Goal: Task Accomplishment & Management: Complete application form

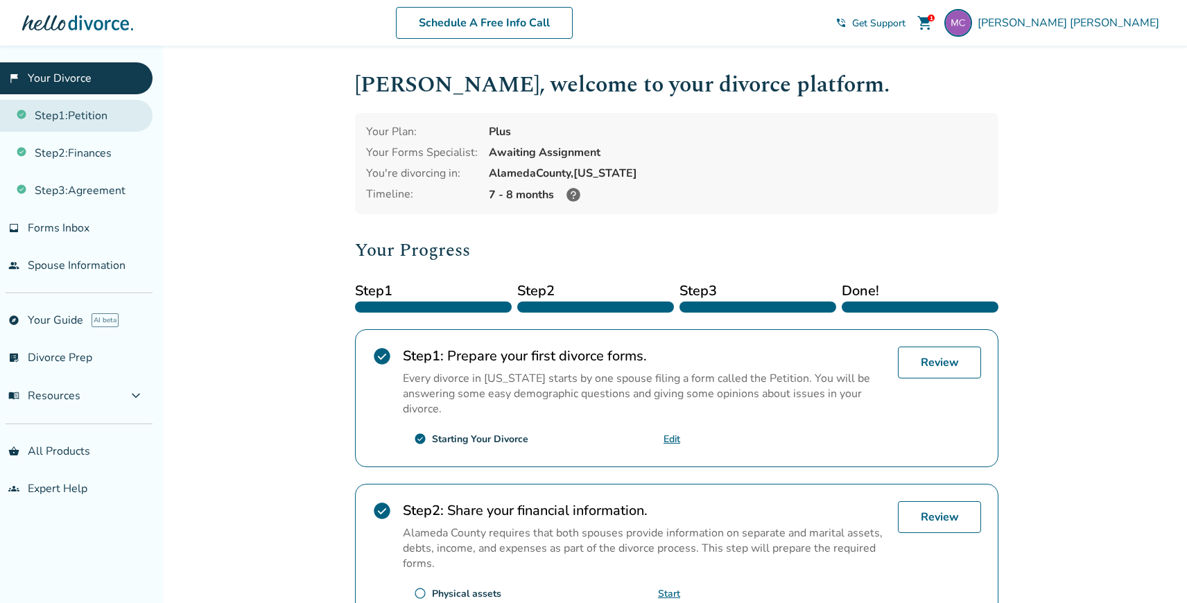
click at [104, 119] on link "Step 1 : Petition" at bounding box center [76, 116] width 153 height 32
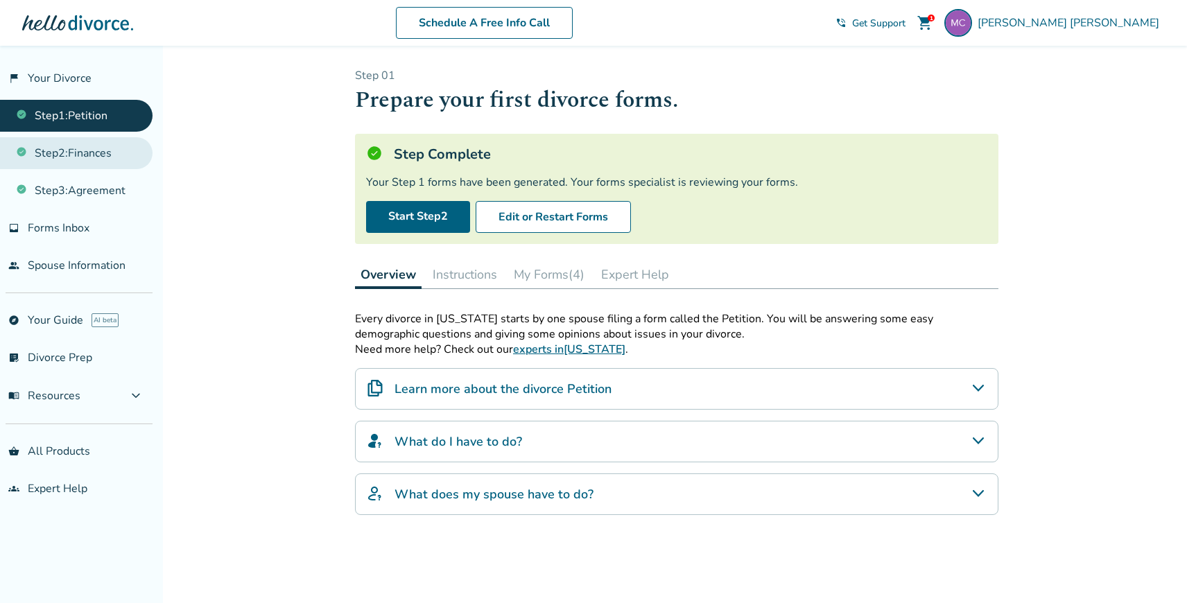
click at [103, 157] on link "Step 2 : Finances" at bounding box center [76, 153] width 153 height 32
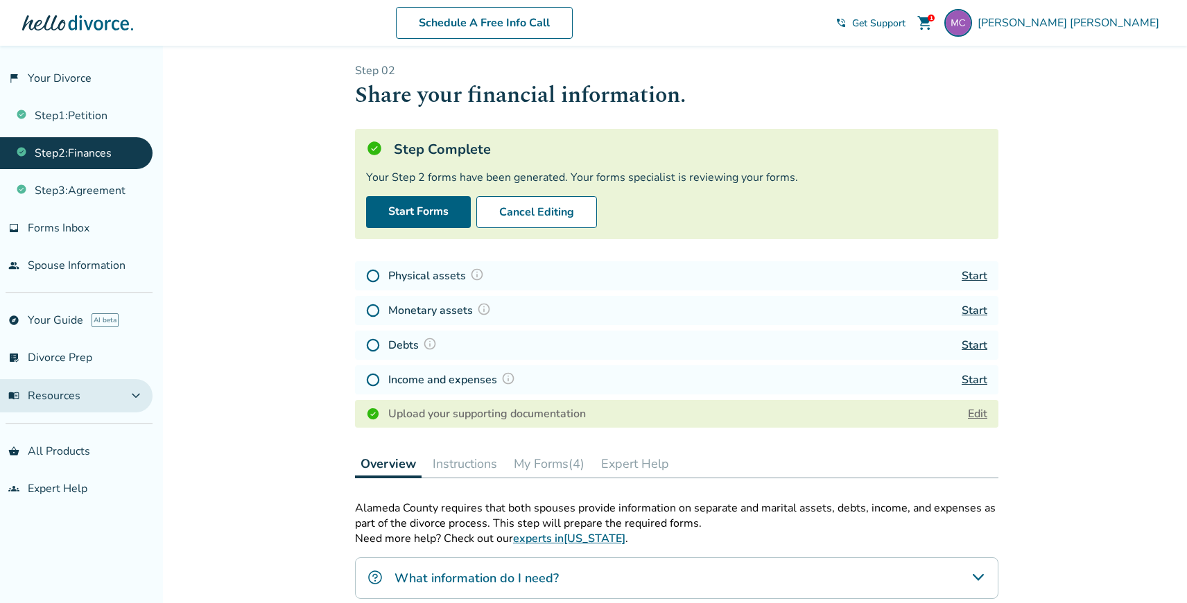
scroll to position [6, 0]
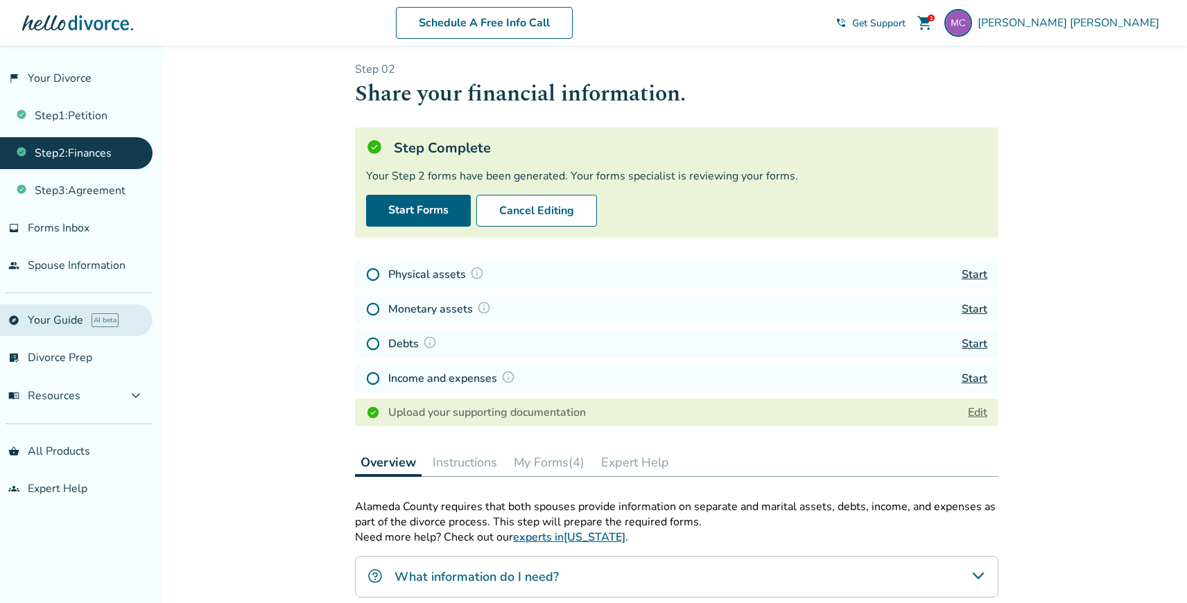
click at [100, 328] on link "explore Your Guide AI beta" at bounding box center [76, 320] width 153 height 32
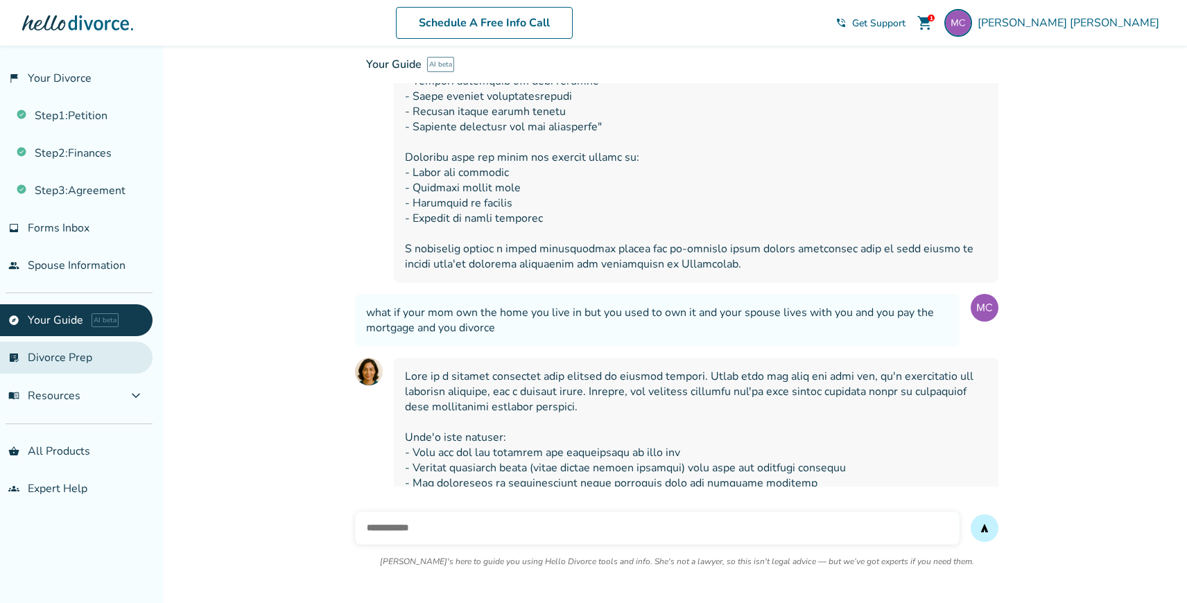
scroll to position [10014, 0]
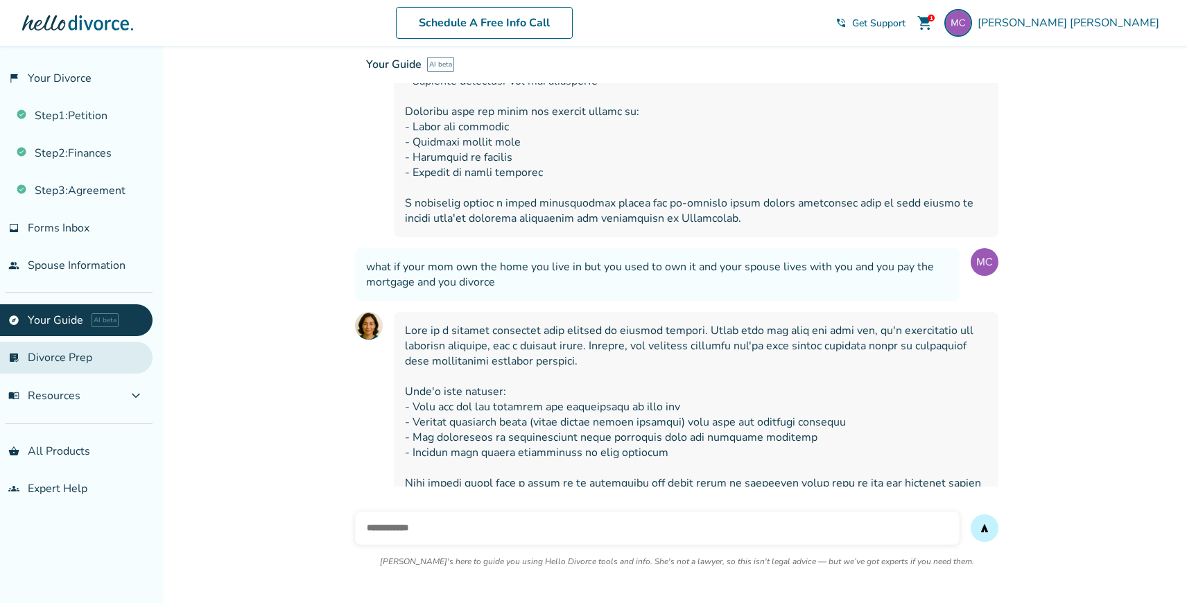
click at [103, 363] on link "list_alt_check Divorce Prep" at bounding box center [76, 358] width 153 height 32
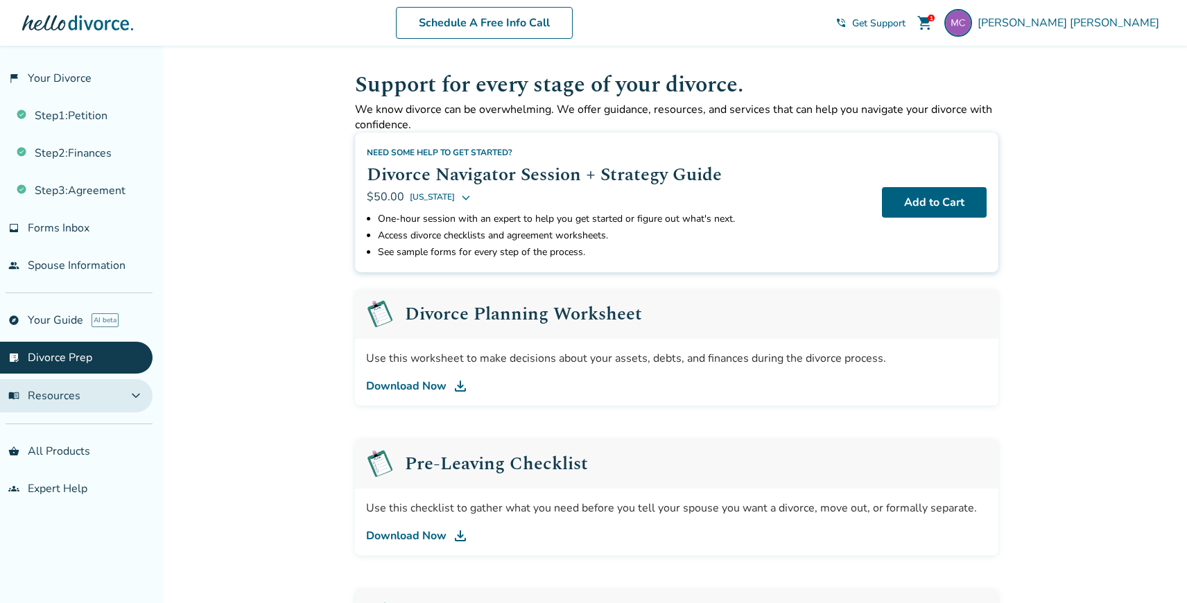
click at [104, 390] on button "menu_book Resources expand_more" at bounding box center [76, 395] width 153 height 33
click at [104, 390] on button "menu_book Resources expand_less" at bounding box center [76, 395] width 153 height 33
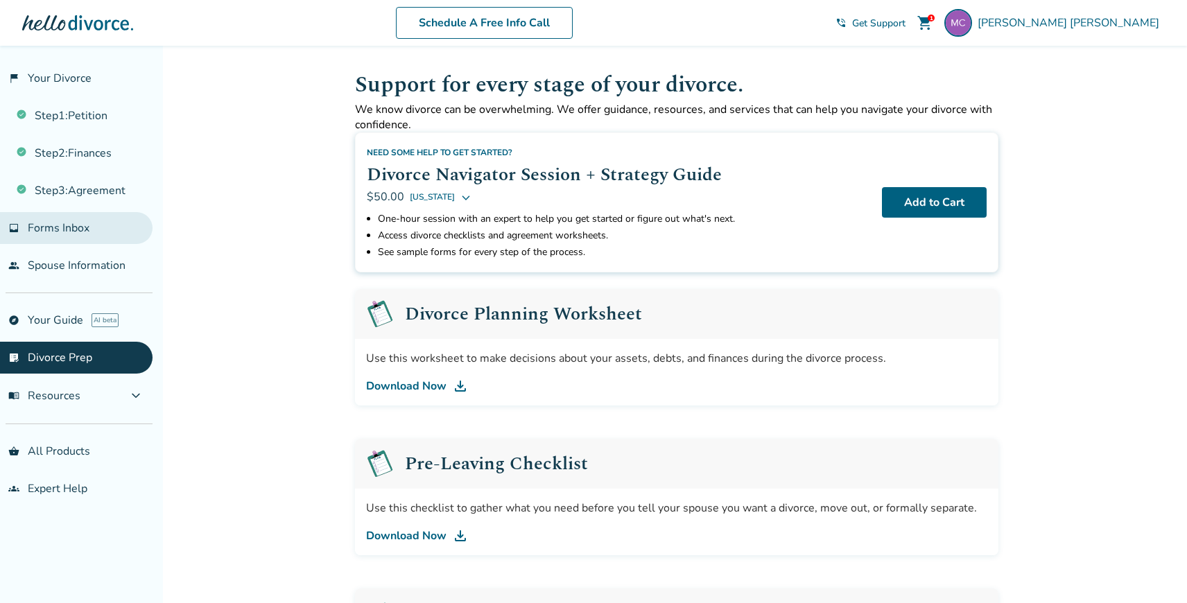
click at [125, 227] on link "inbox Forms Inbox" at bounding box center [76, 228] width 153 height 32
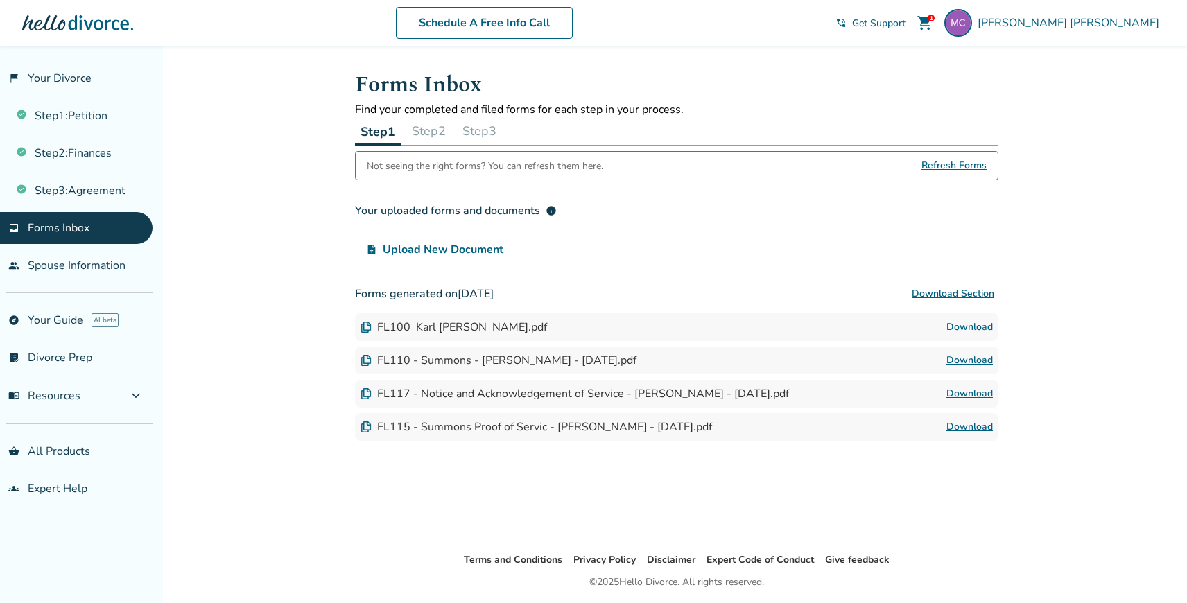
click at [435, 125] on button "Step 2" at bounding box center [428, 131] width 45 height 28
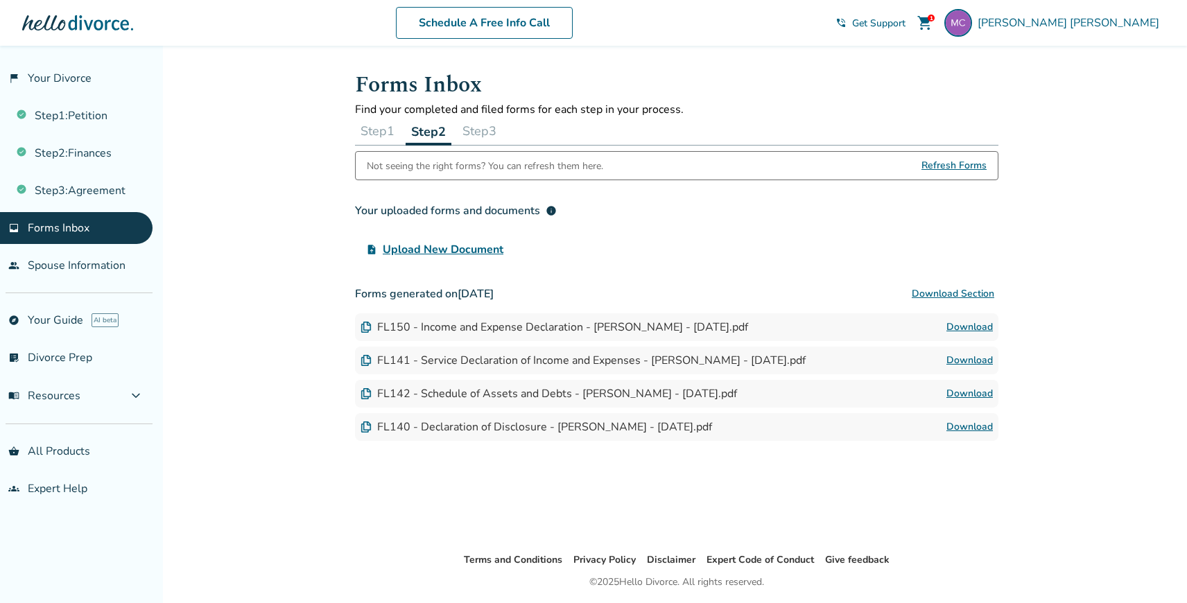
click at [487, 126] on button "Step 3" at bounding box center [479, 131] width 45 height 28
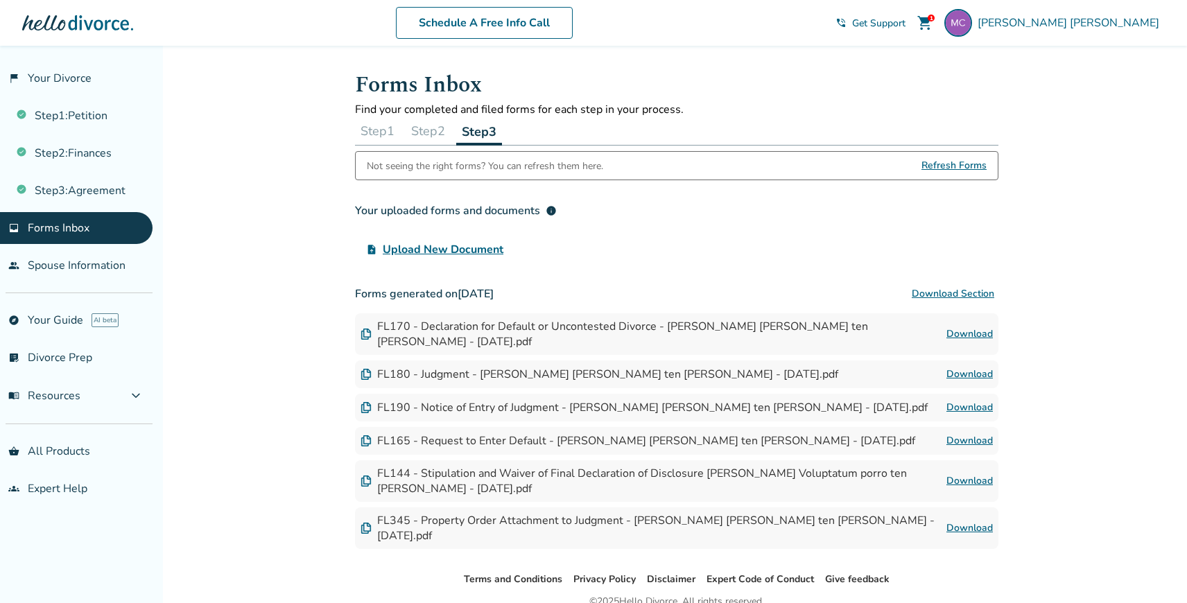
click at [397, 126] on button "Step 1" at bounding box center [377, 131] width 45 height 28
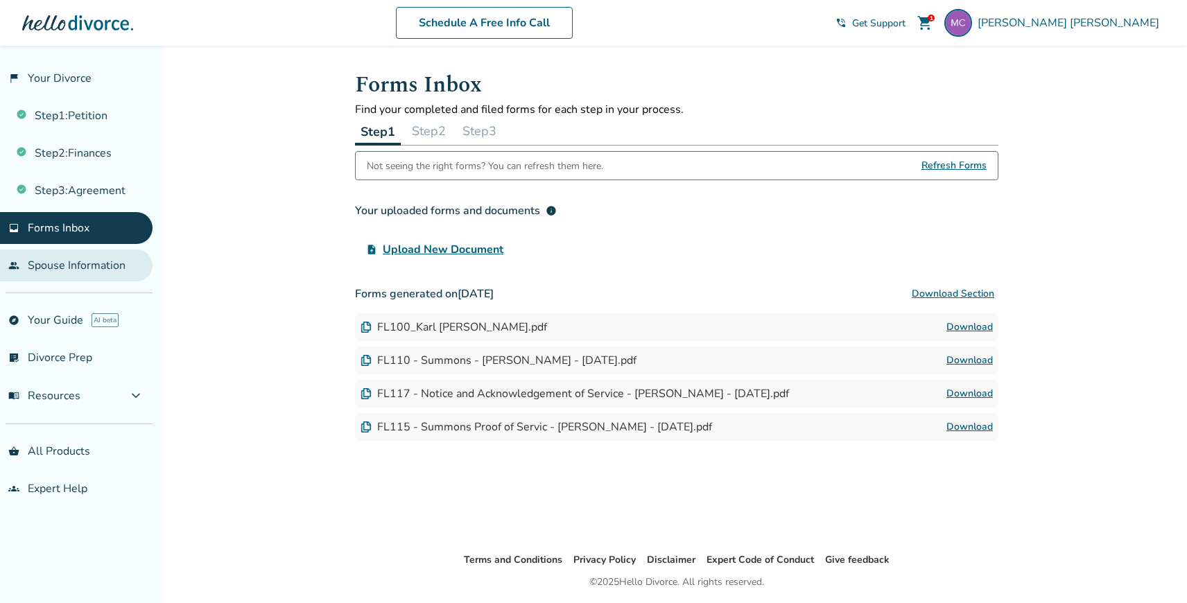
click at [75, 260] on link "people Spouse Information" at bounding box center [76, 266] width 153 height 32
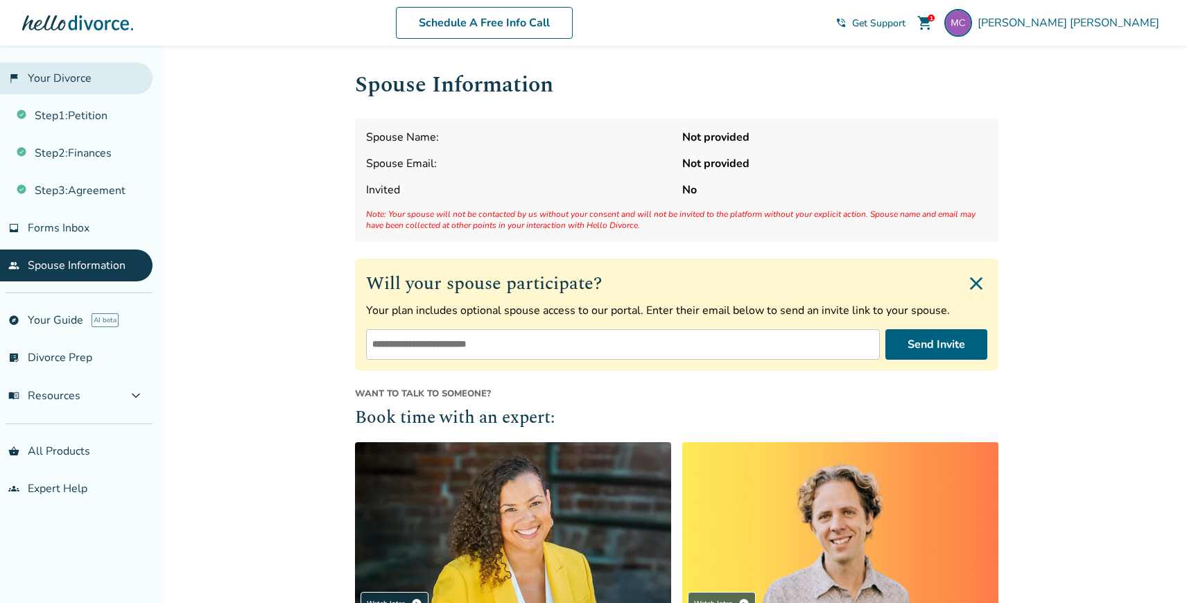
click at [46, 80] on link "flag_2 Your Divorce" at bounding box center [76, 78] width 153 height 32
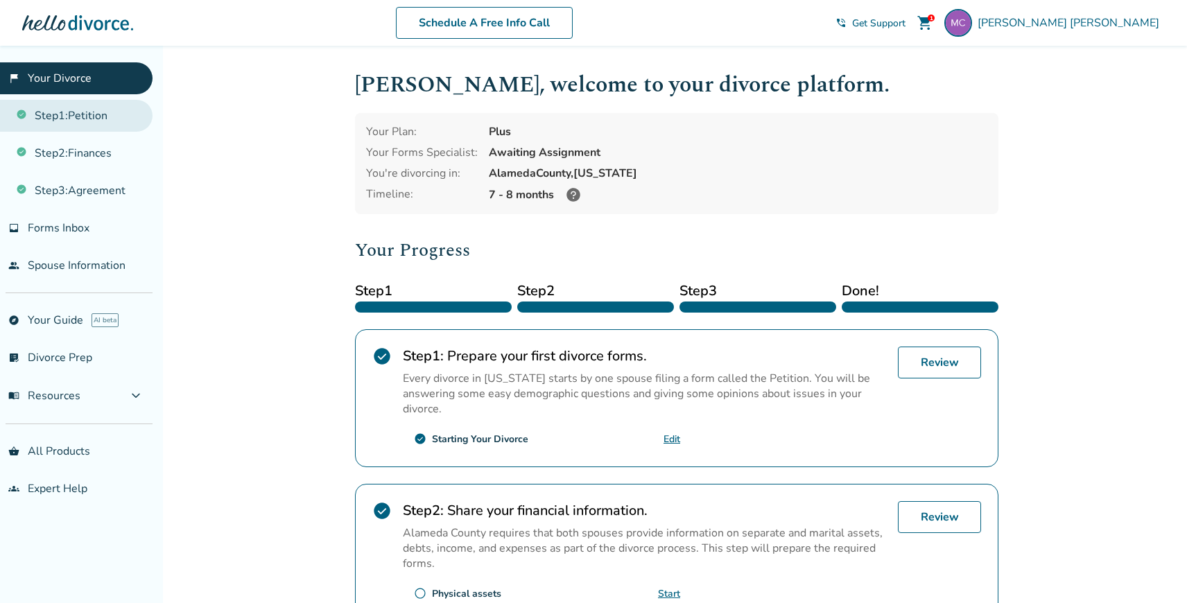
click at [78, 117] on link "Step 1 : Petition" at bounding box center [76, 116] width 153 height 32
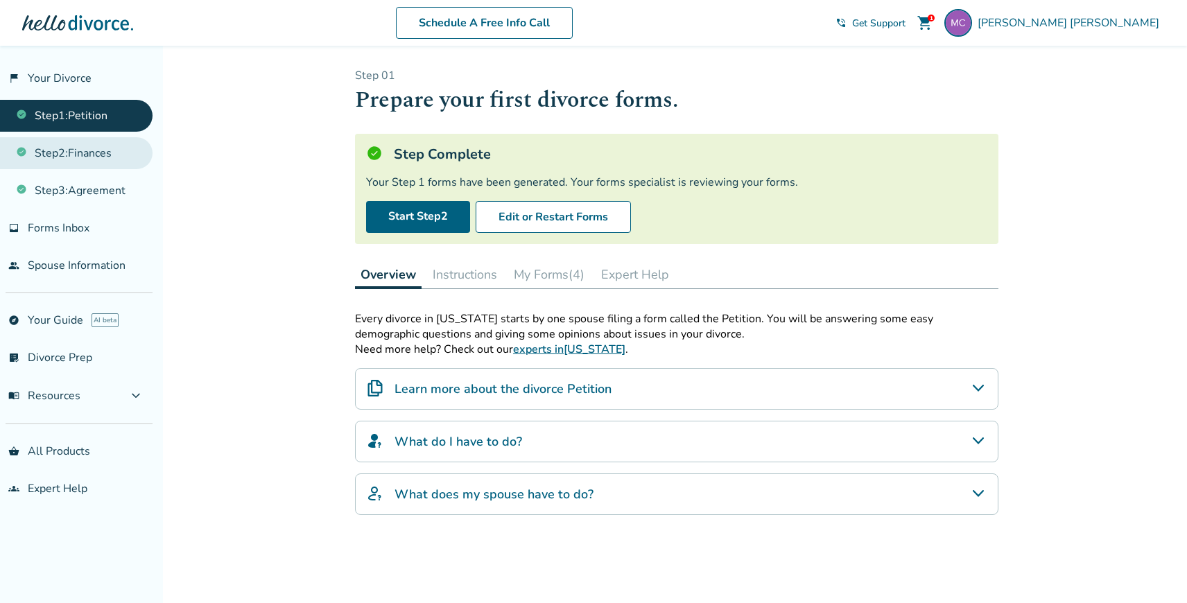
click at [80, 151] on link "Step 2 : Finances" at bounding box center [76, 153] width 153 height 32
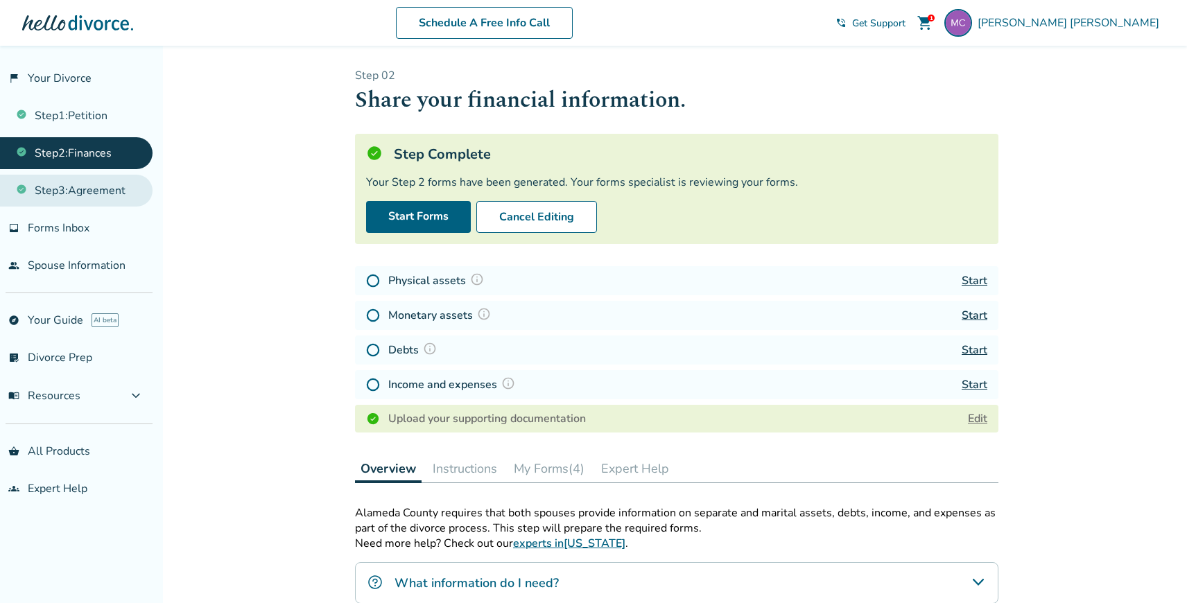
click at [82, 182] on link "Step 3 : Agreement" at bounding box center [76, 191] width 153 height 32
